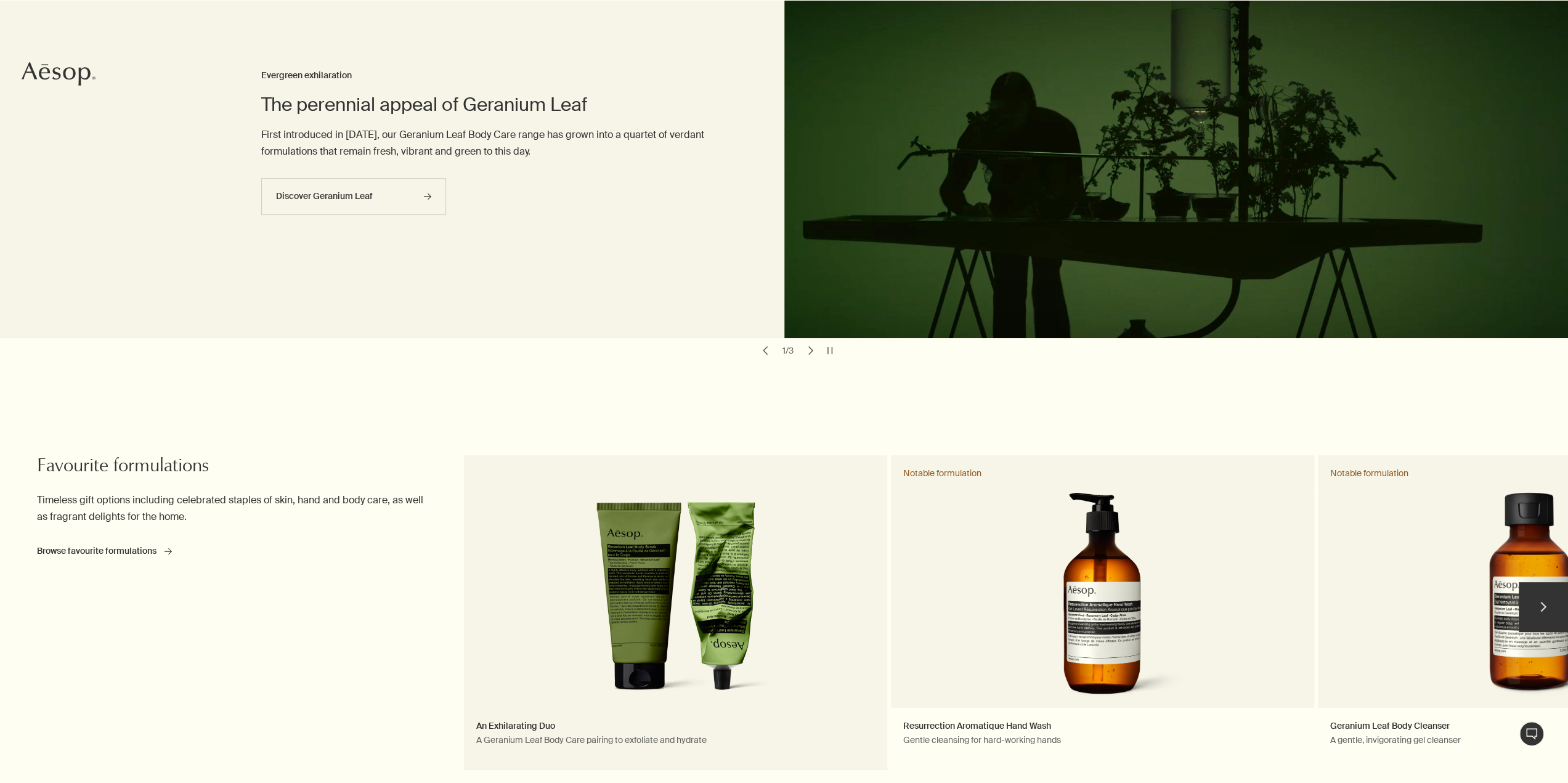
scroll to position [246, 0]
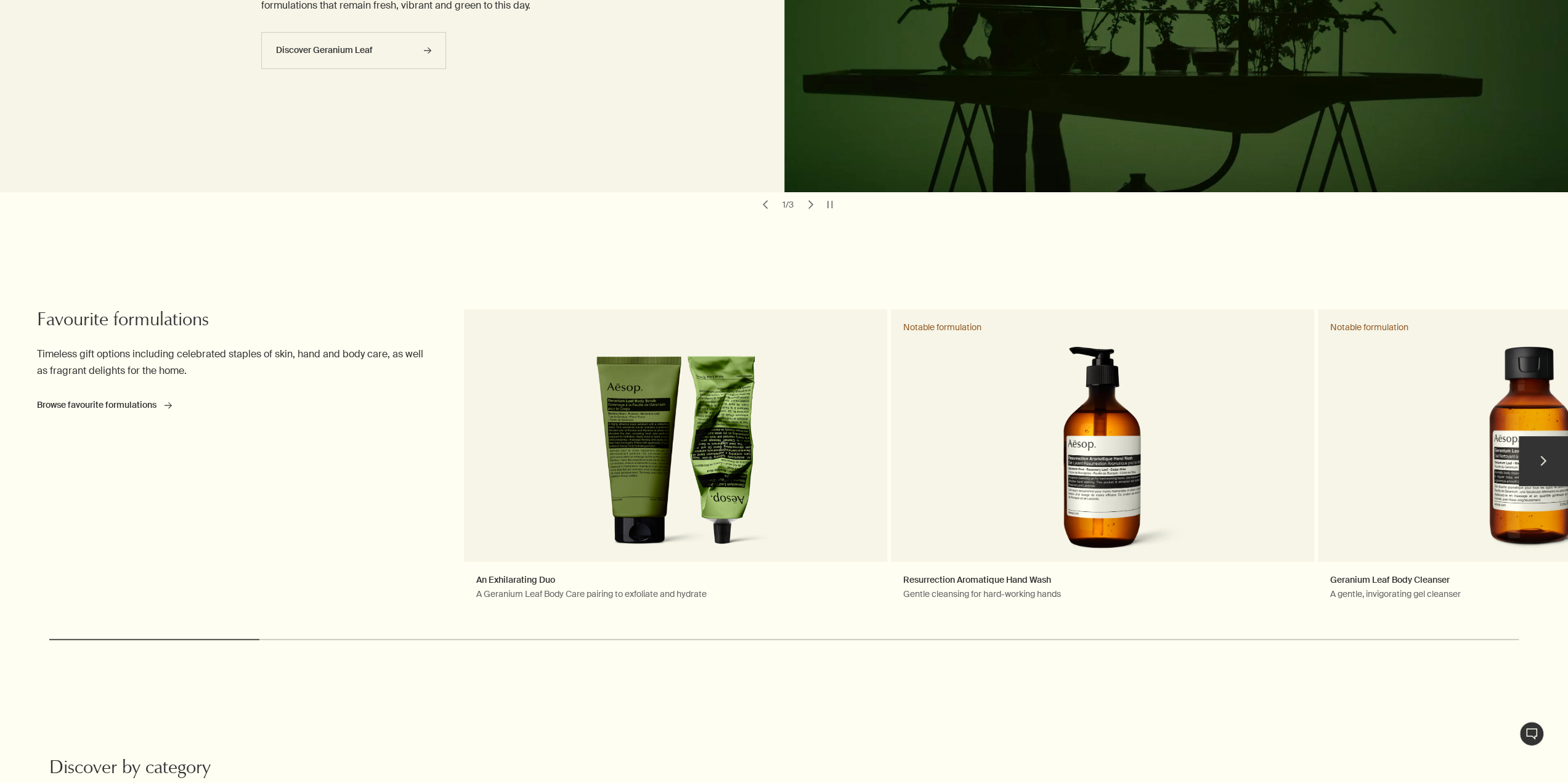
click at [1542, 462] on button "chevron" at bounding box center [1543, 461] width 49 height 49
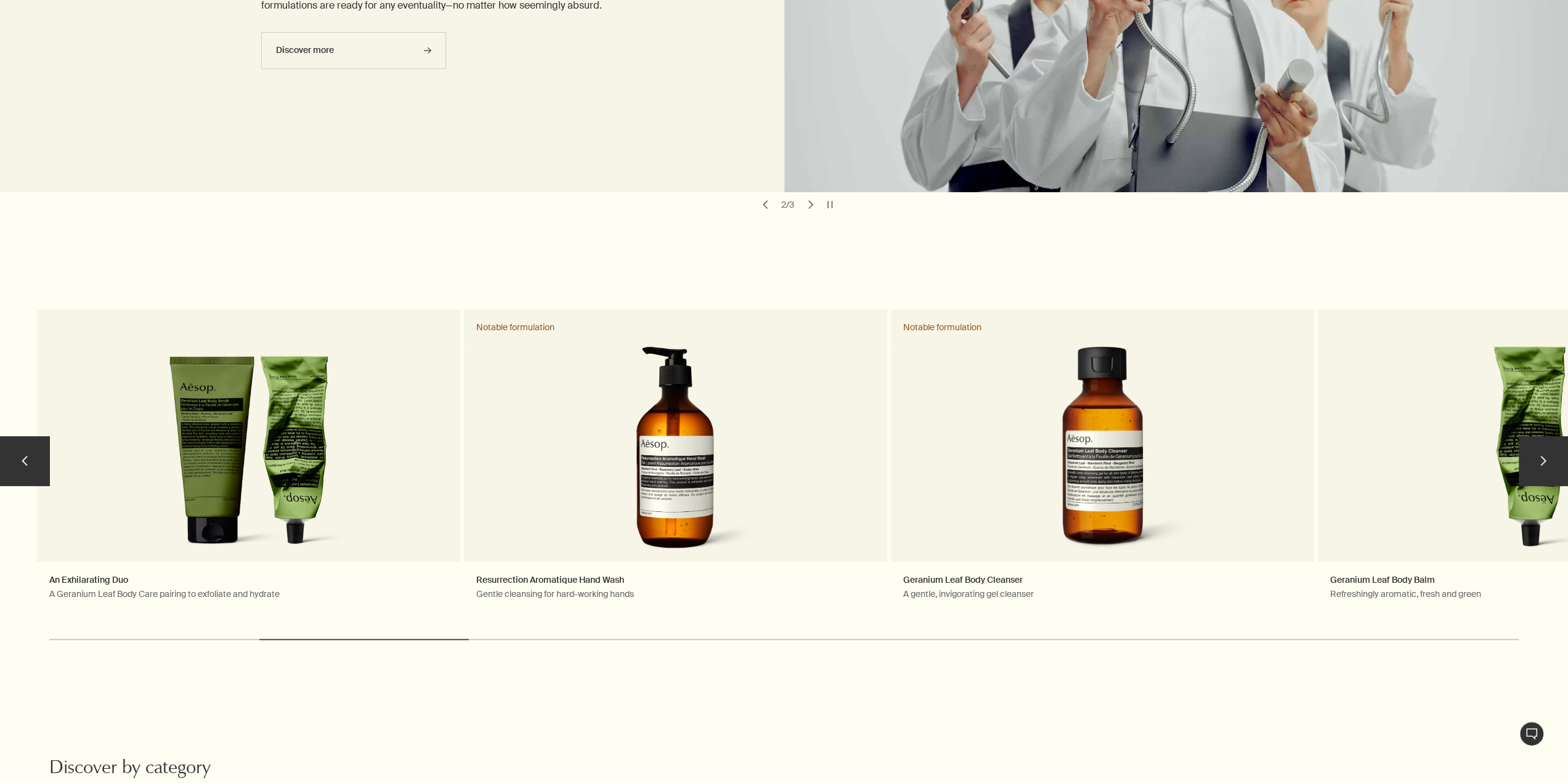
drag, startPoint x: 1541, startPoint y: 458, endPoint x: 1539, endPoint y: 466, distance: 8.2
click at [1539, 466] on button "chevron" at bounding box center [1543, 461] width 49 height 49
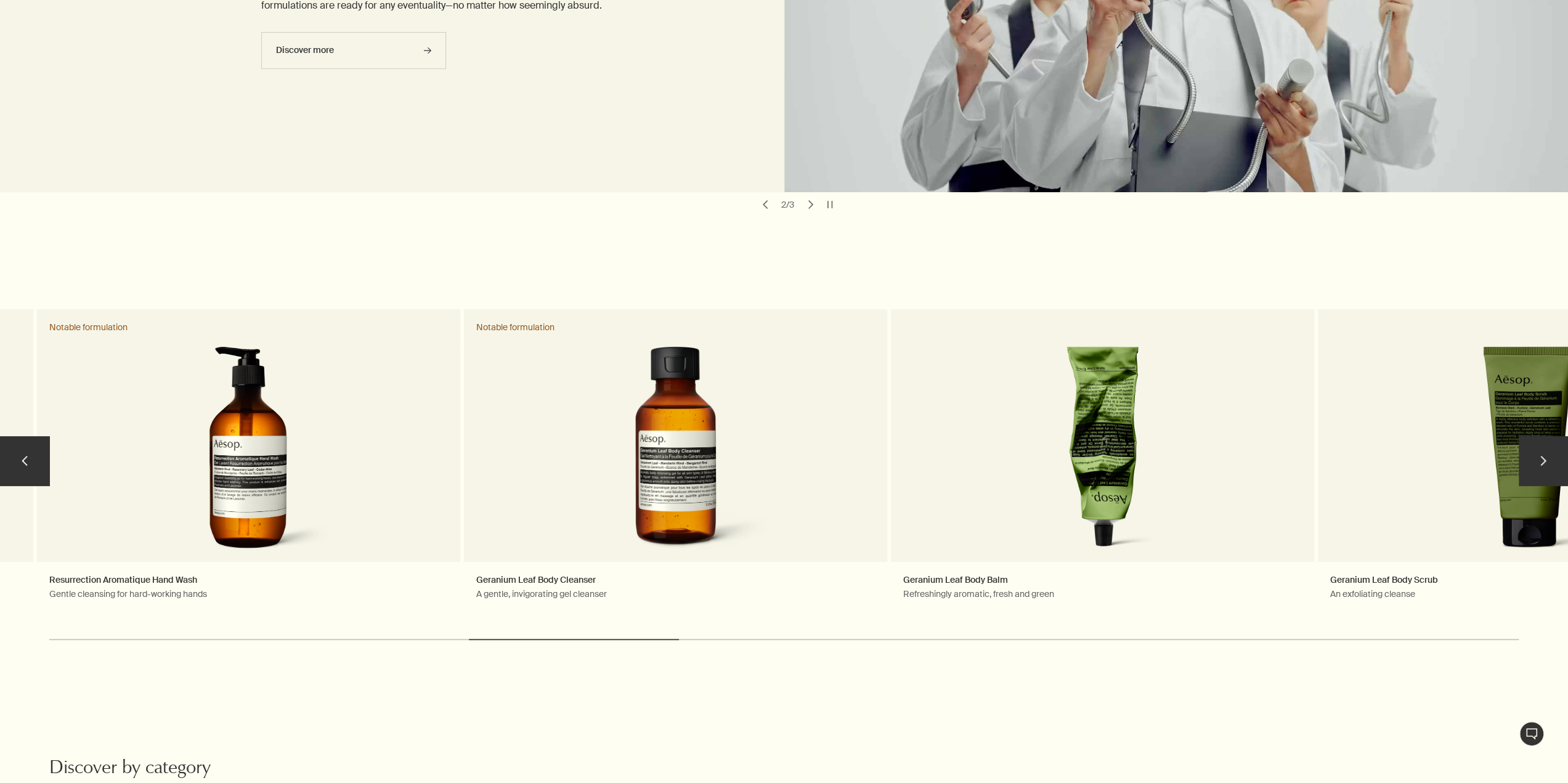
click at [1541, 463] on button "chevron" at bounding box center [1543, 461] width 49 height 49
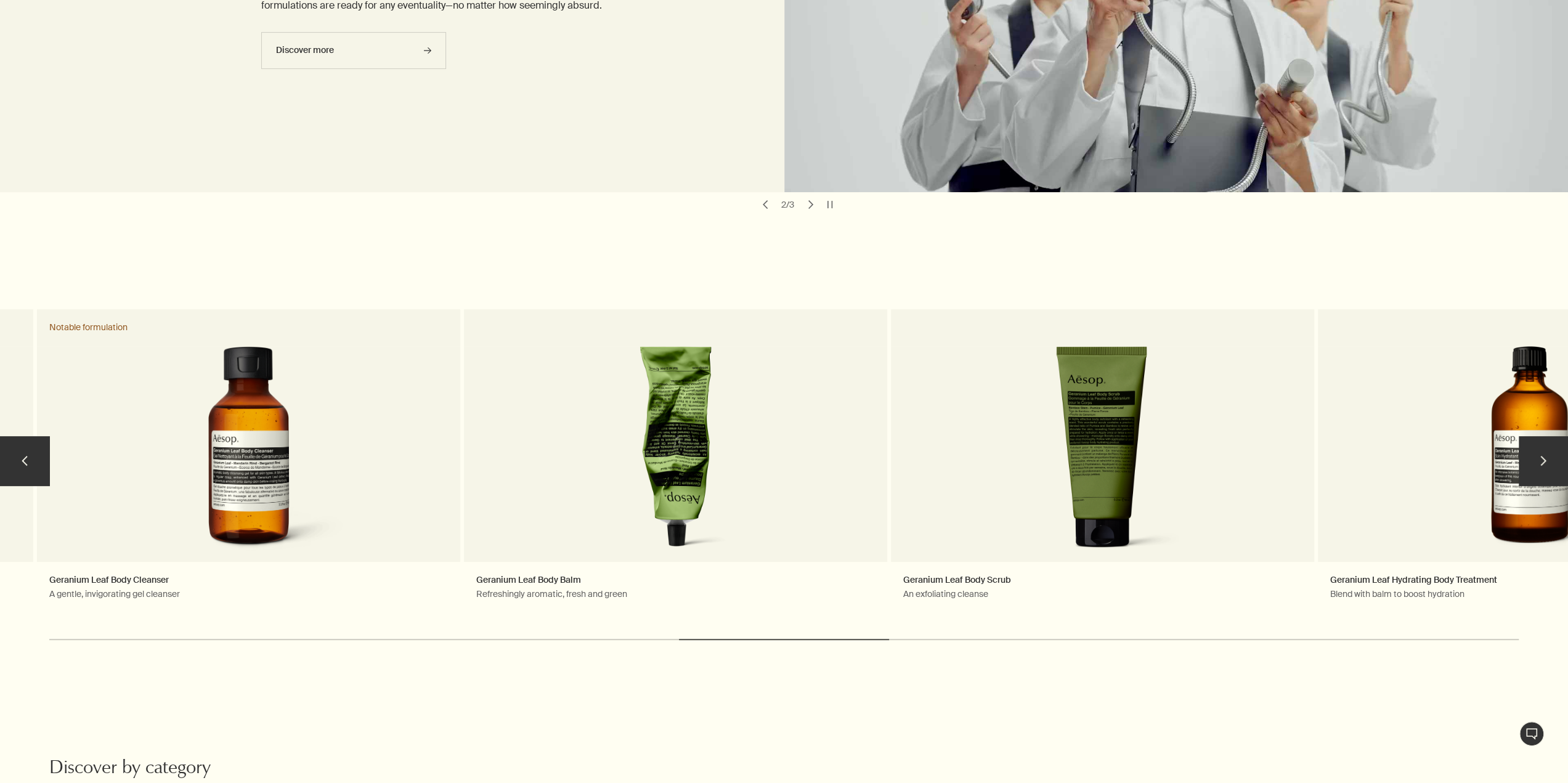
click at [1541, 463] on button "chevron" at bounding box center [1543, 461] width 49 height 49
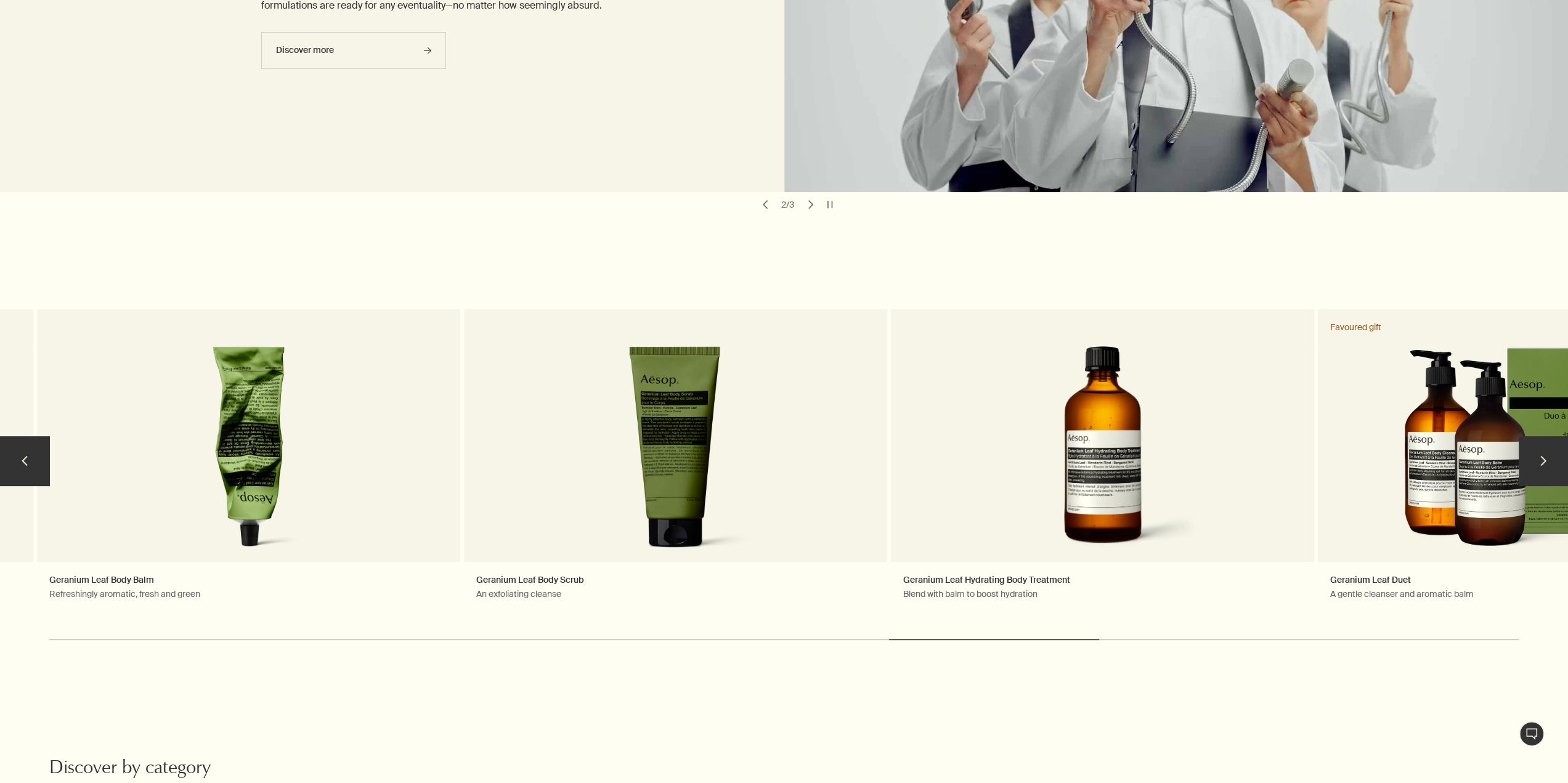
click at [1541, 463] on button "chevron" at bounding box center [1543, 461] width 49 height 49
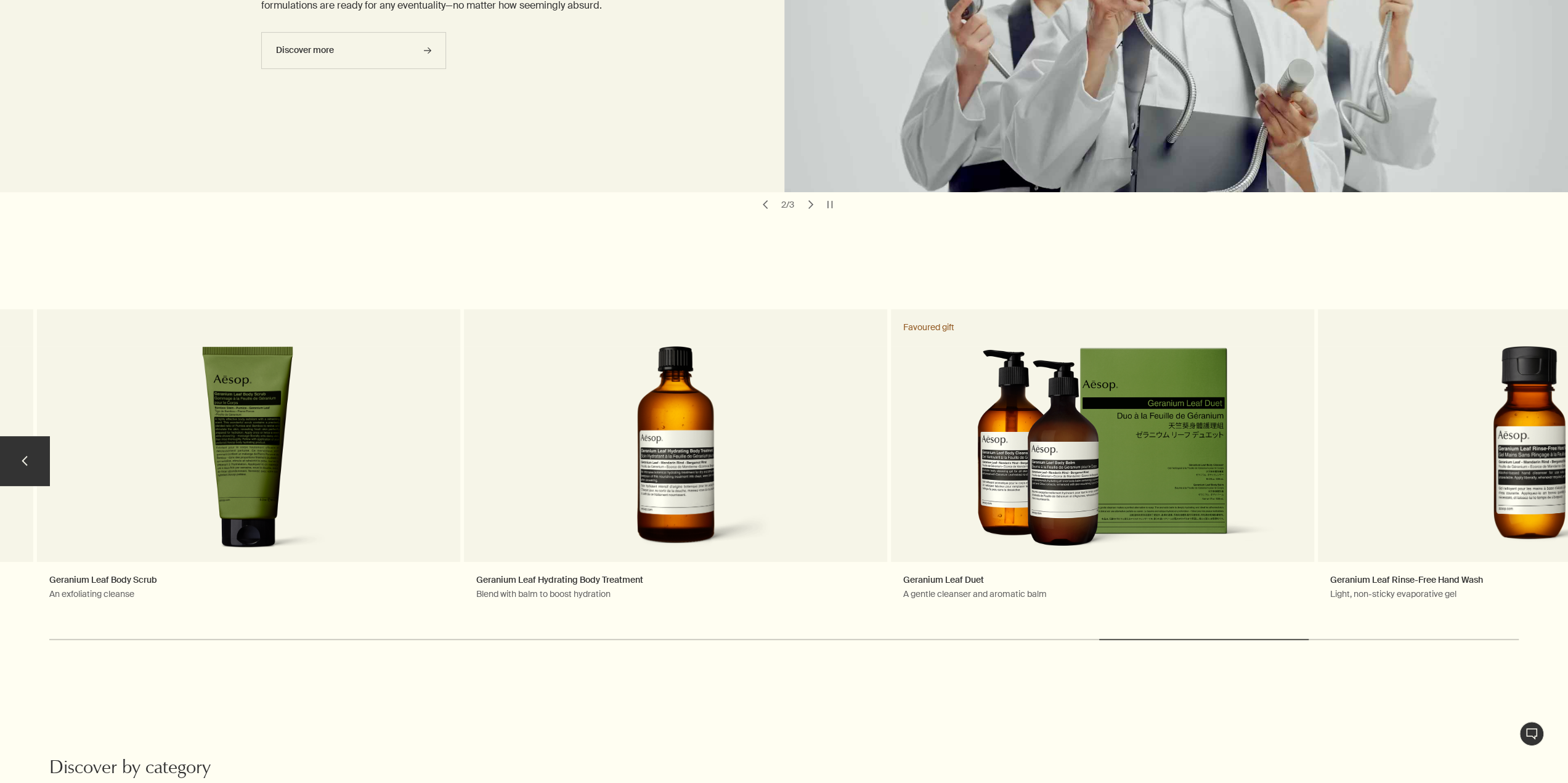
click at [1541, 463] on link "Geranium Leaf Rinse-Free Hand Wash Light, non-sticky evaporative gel" at bounding box center [1529, 467] width 423 height 314
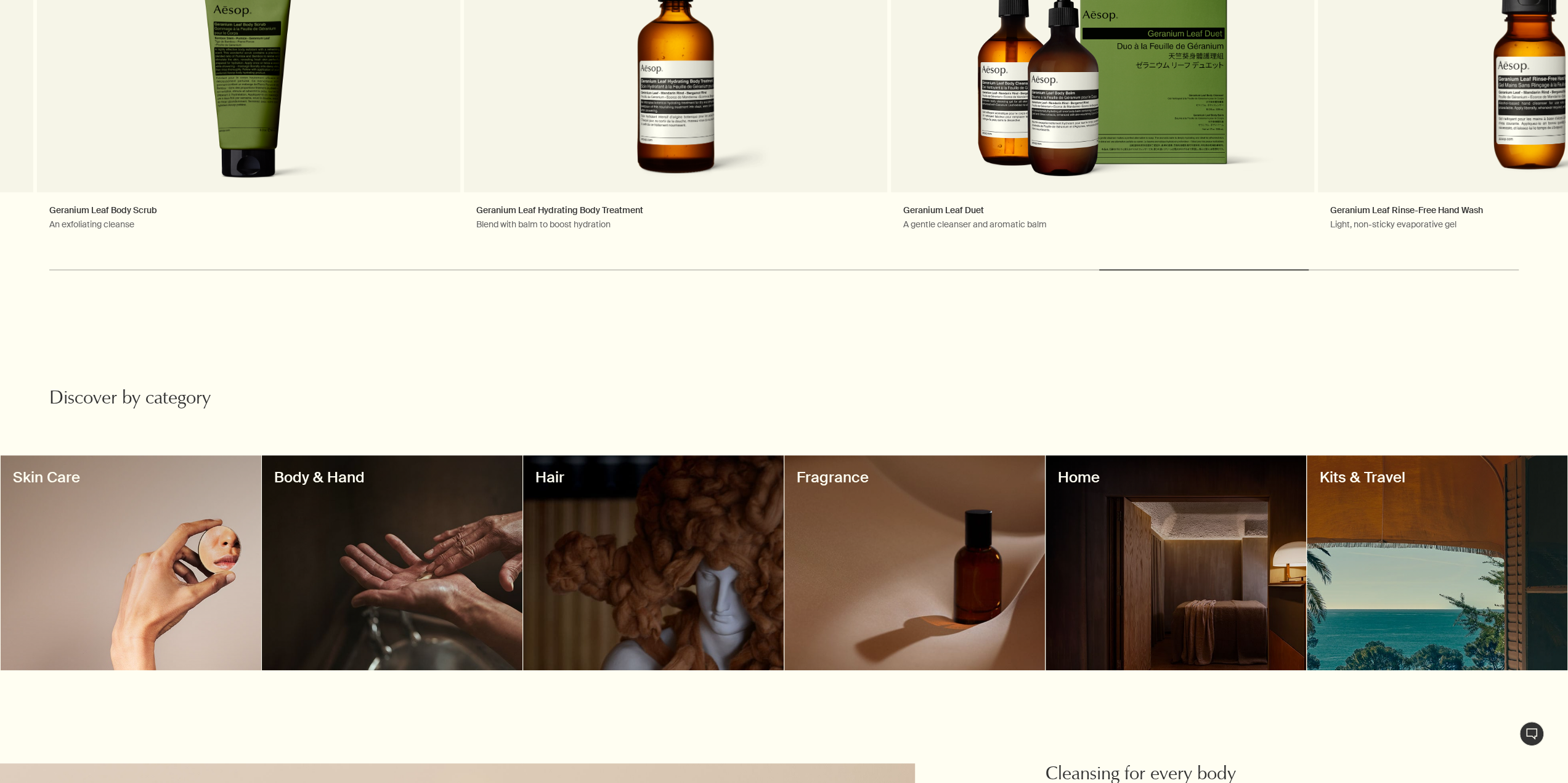
scroll to position [678, 0]
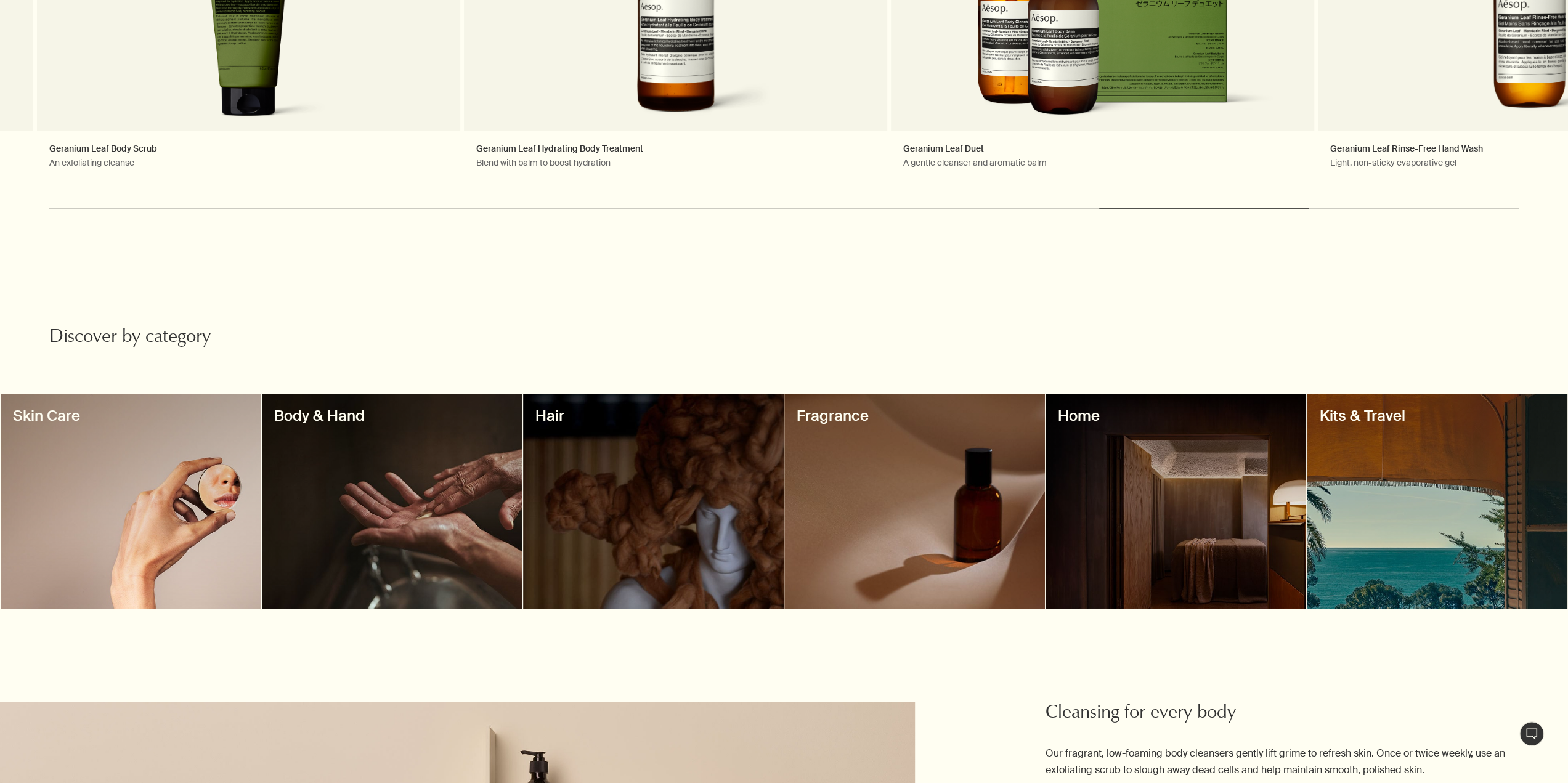
click at [109, 492] on div at bounding box center [131, 501] width 261 height 215
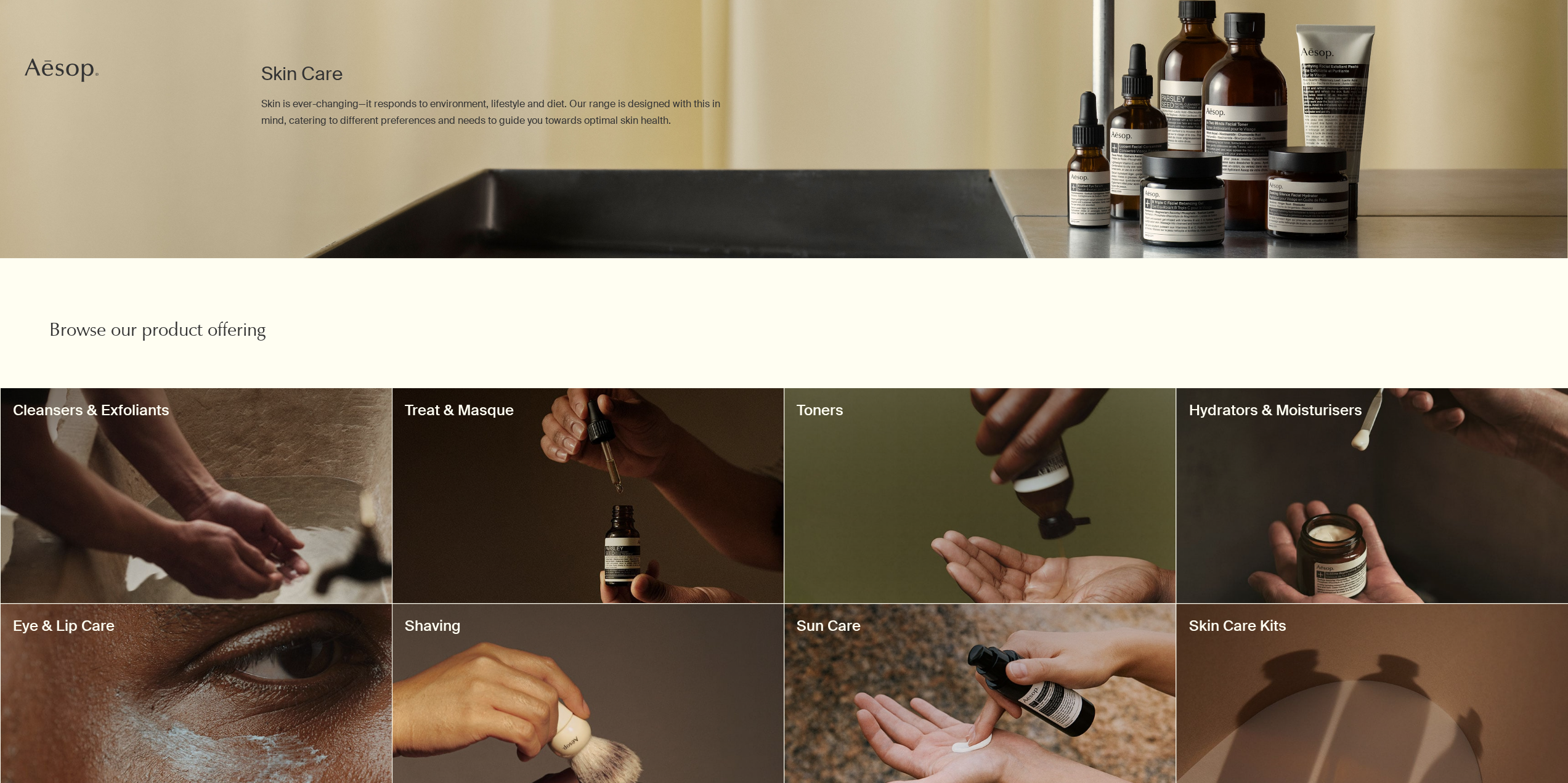
scroll to position [246, 0]
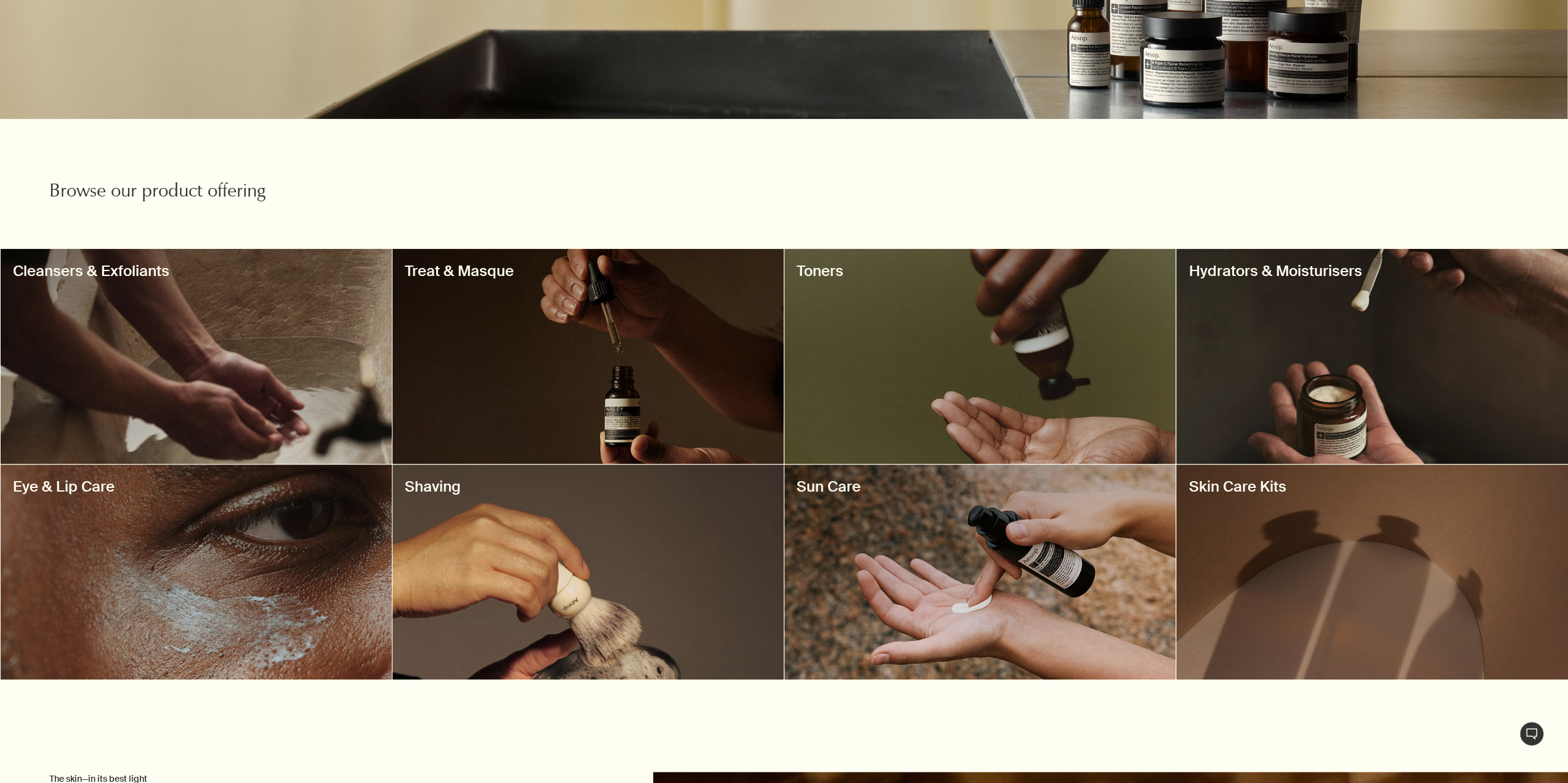
click at [954, 382] on div at bounding box center [980, 356] width 391 height 215
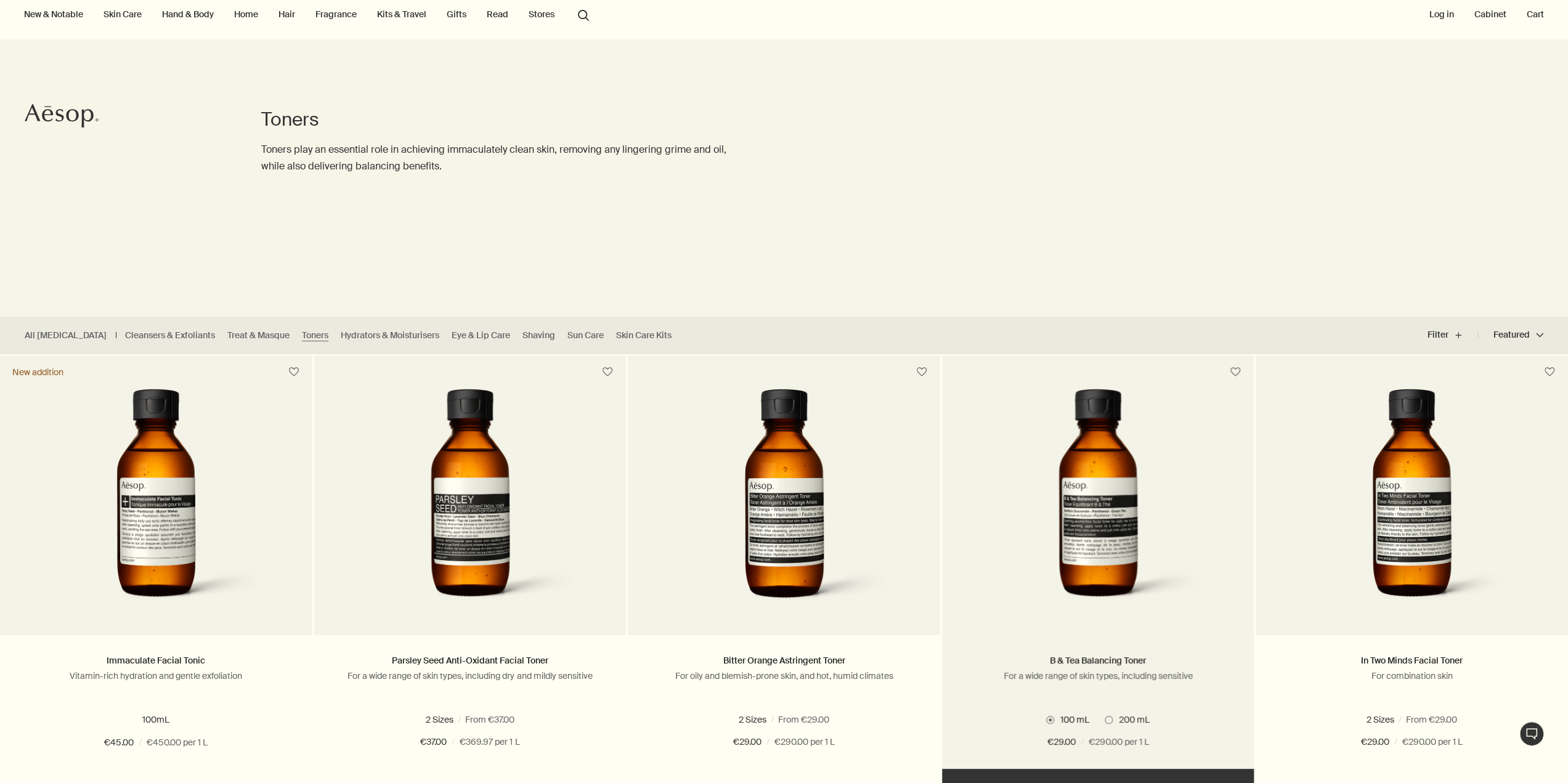
scroll to position [185, 0]
